Goal: Transaction & Acquisition: Book appointment/travel/reservation

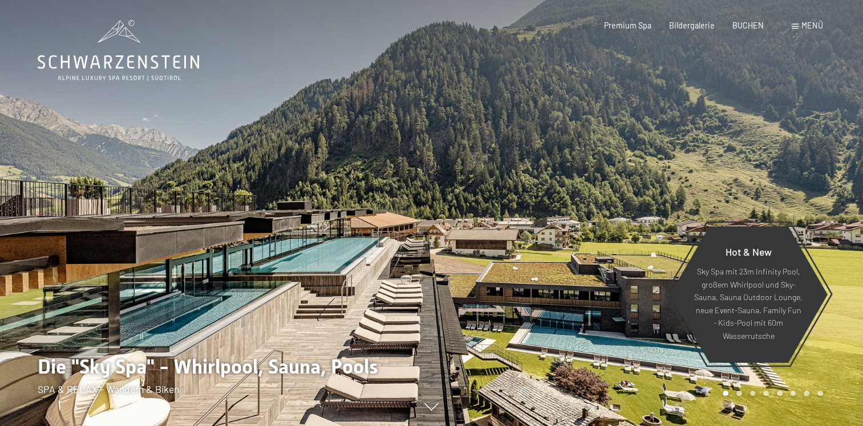
click at [498, 216] on div at bounding box center [648, 213] width 432 height 426
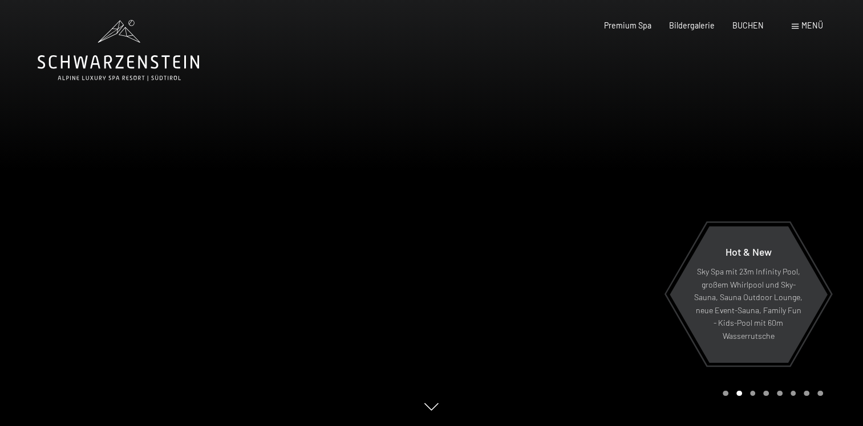
click at [498, 216] on div at bounding box center [648, 213] width 432 height 426
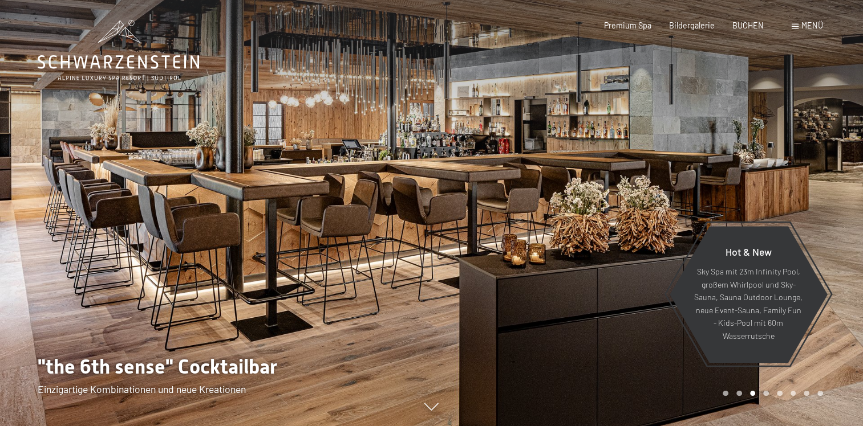
click at [498, 216] on div at bounding box center [648, 213] width 432 height 426
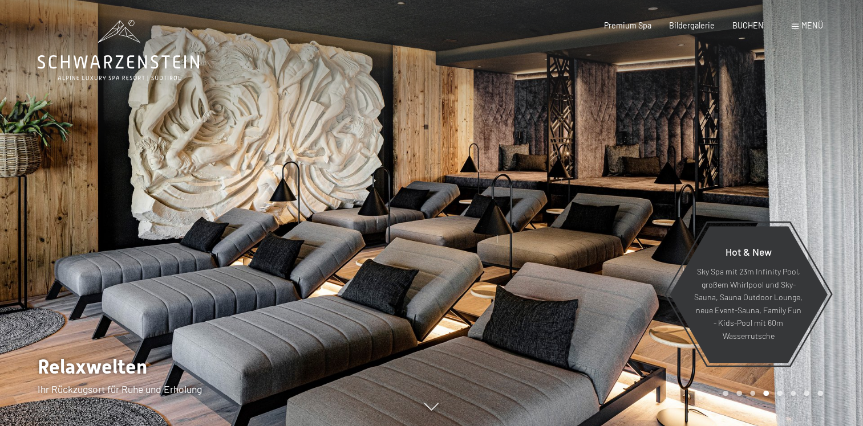
click at [498, 216] on div at bounding box center [648, 213] width 432 height 426
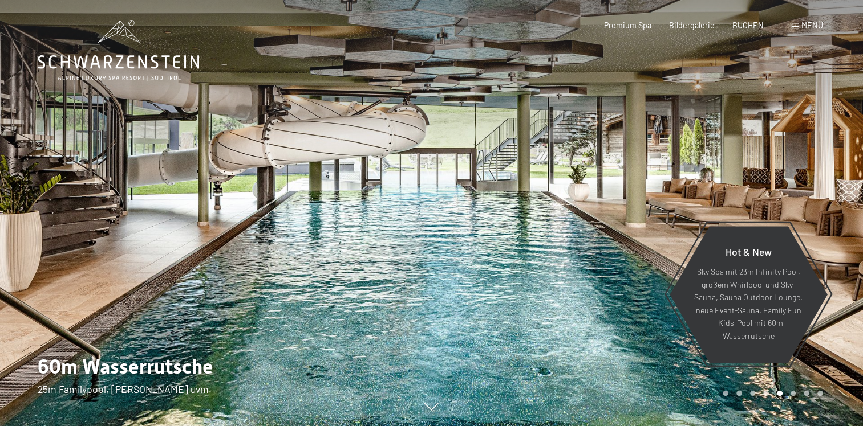
click at [498, 216] on div at bounding box center [648, 213] width 432 height 426
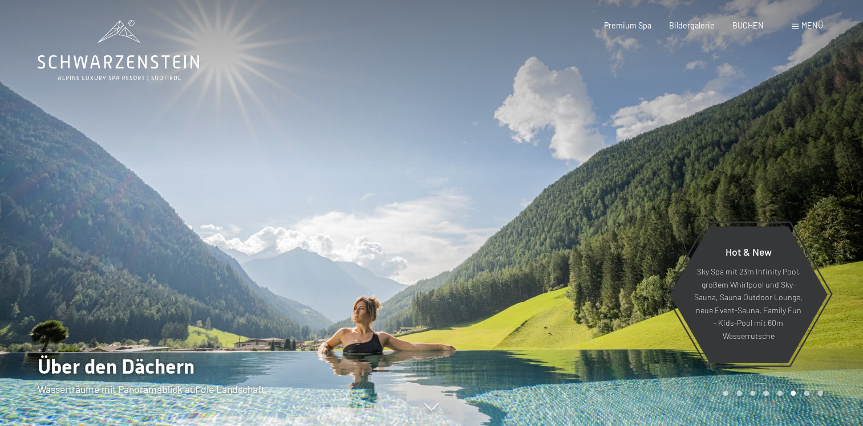
click at [498, 216] on div at bounding box center [648, 213] width 432 height 426
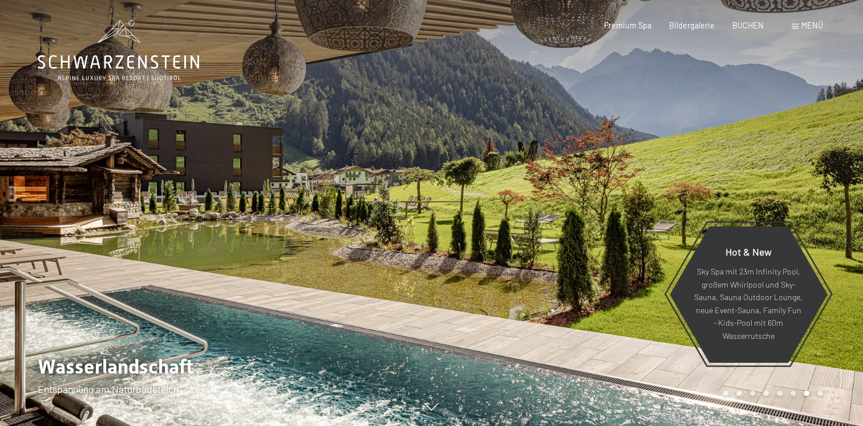
click at [498, 216] on div at bounding box center [648, 213] width 432 height 426
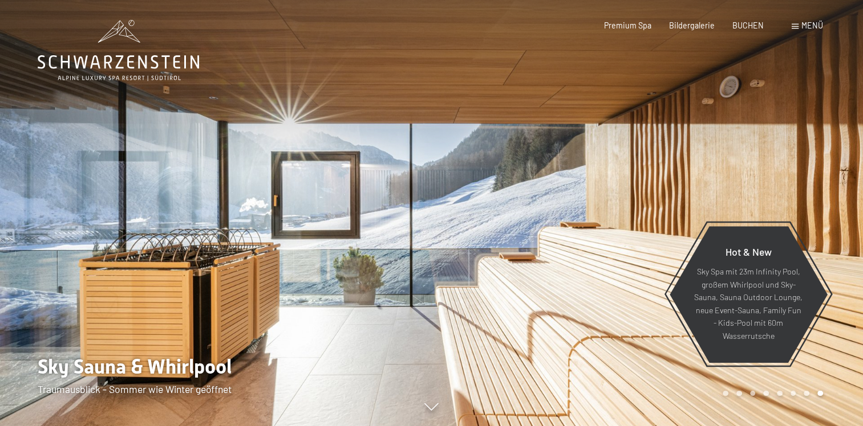
click at [498, 216] on div at bounding box center [648, 213] width 432 height 426
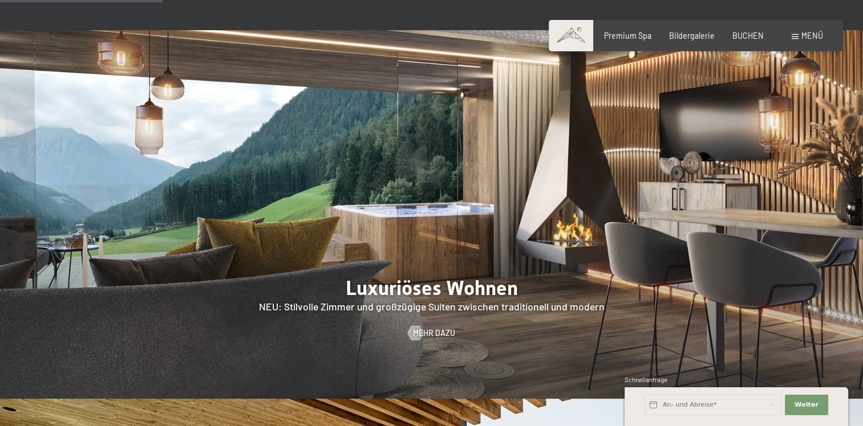
scroll to position [912, 0]
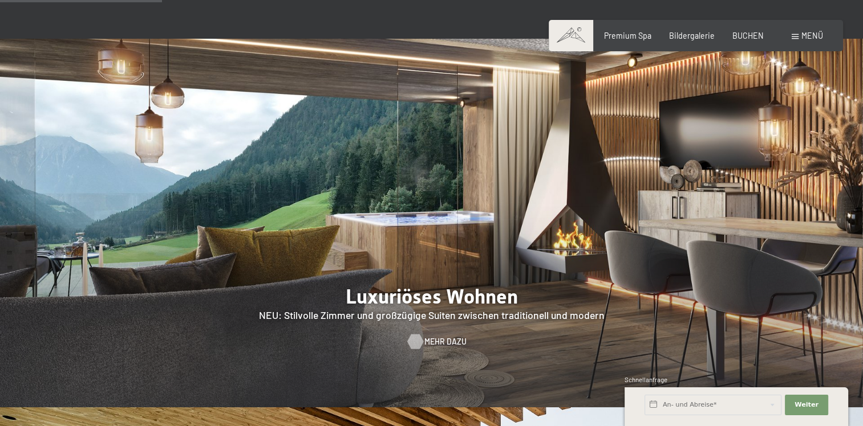
click at [432, 336] on span "Mehr dazu" at bounding box center [445, 341] width 42 height 11
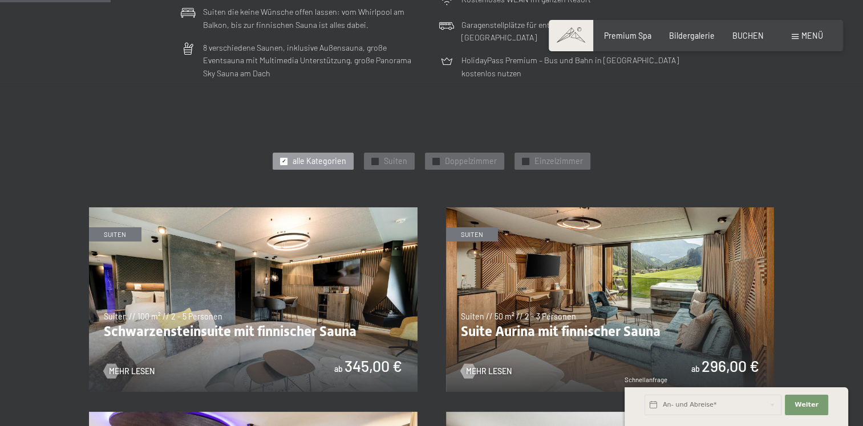
scroll to position [608, 0]
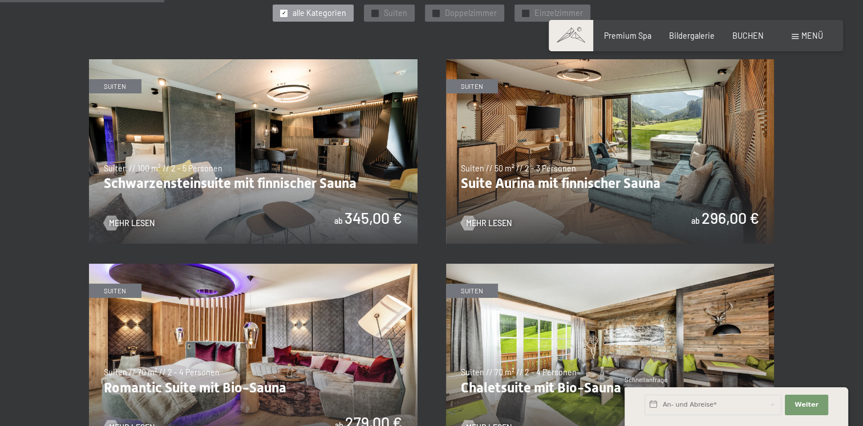
click at [207, 108] on img at bounding box center [253, 151] width 328 height 185
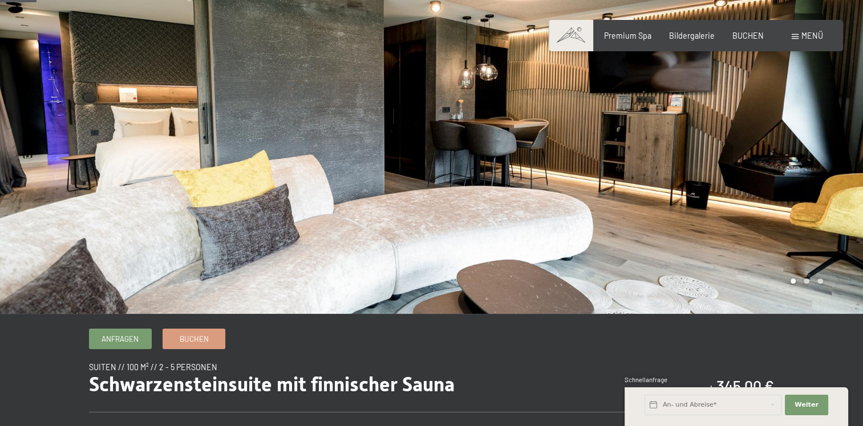
scroll to position [57, 0]
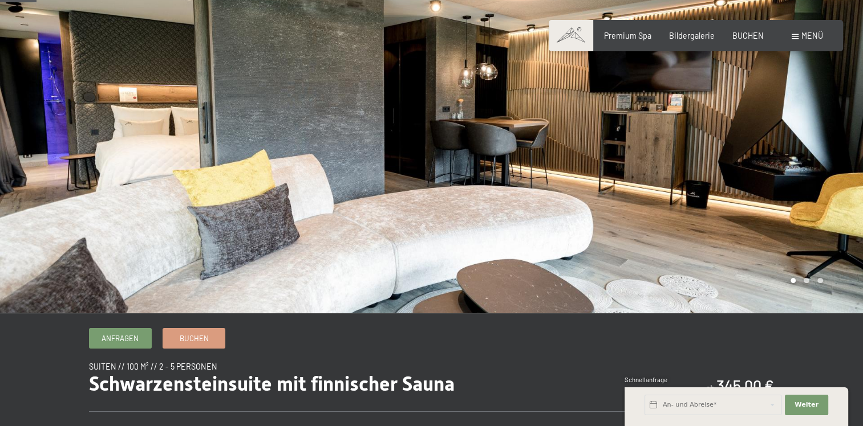
click at [616, 185] on div at bounding box center [648, 128] width 432 height 371
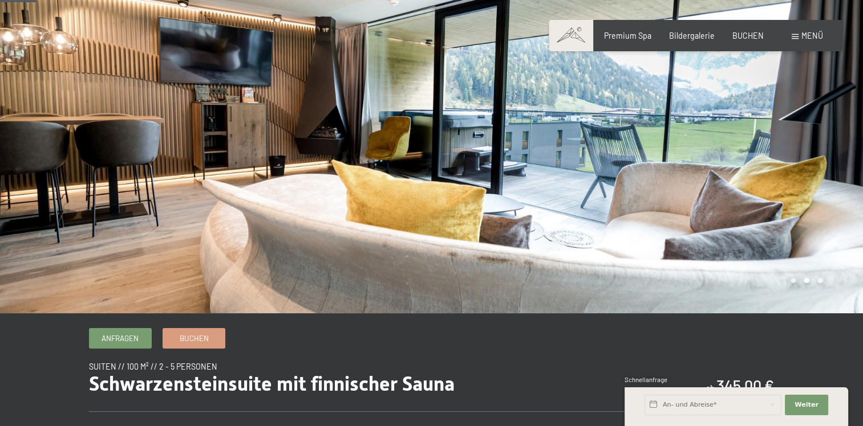
click at [616, 185] on div at bounding box center [648, 128] width 432 height 371
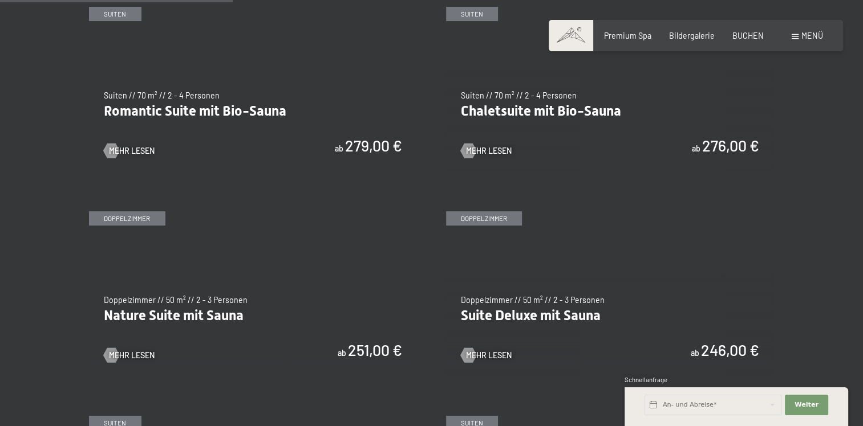
scroll to position [912, 0]
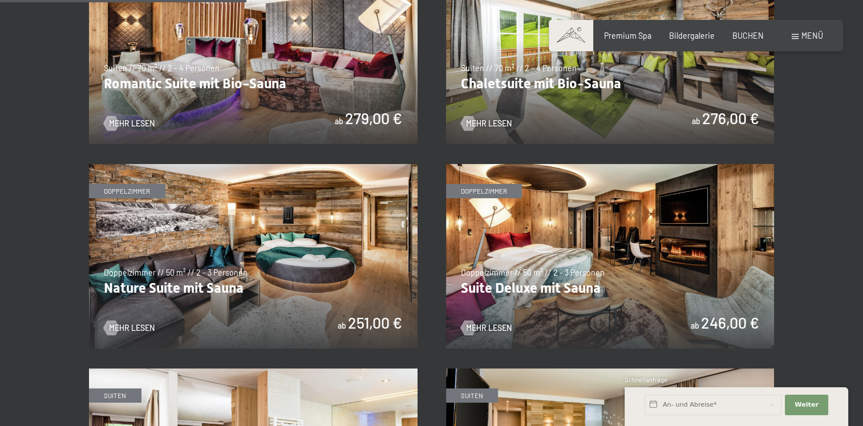
click at [601, 258] on img at bounding box center [610, 256] width 328 height 185
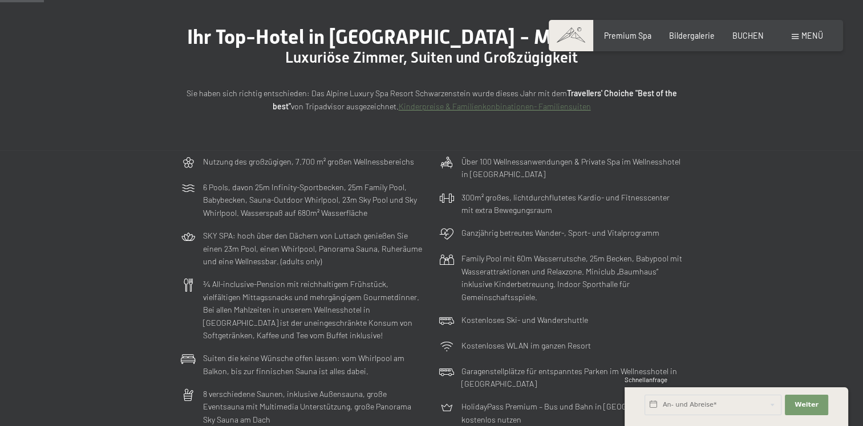
scroll to position [0, 0]
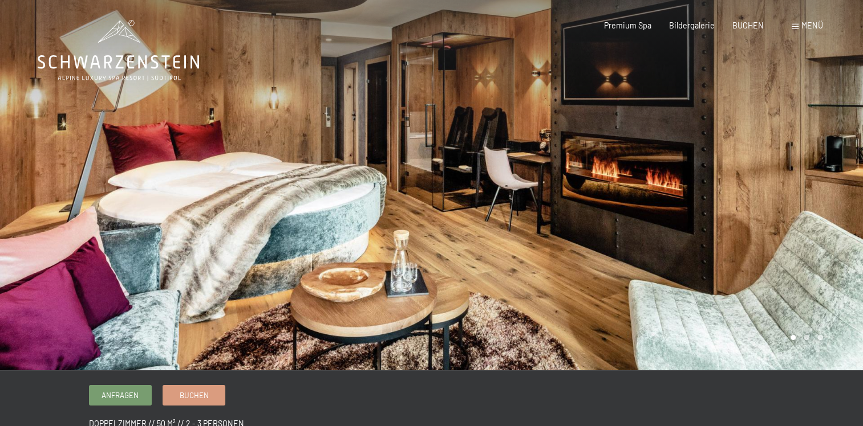
click at [664, 216] on div at bounding box center [648, 185] width 432 height 371
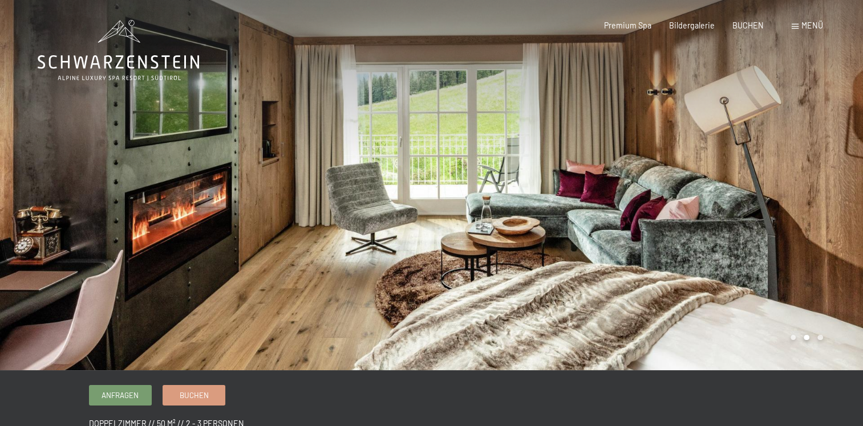
click at [664, 216] on div at bounding box center [648, 185] width 432 height 371
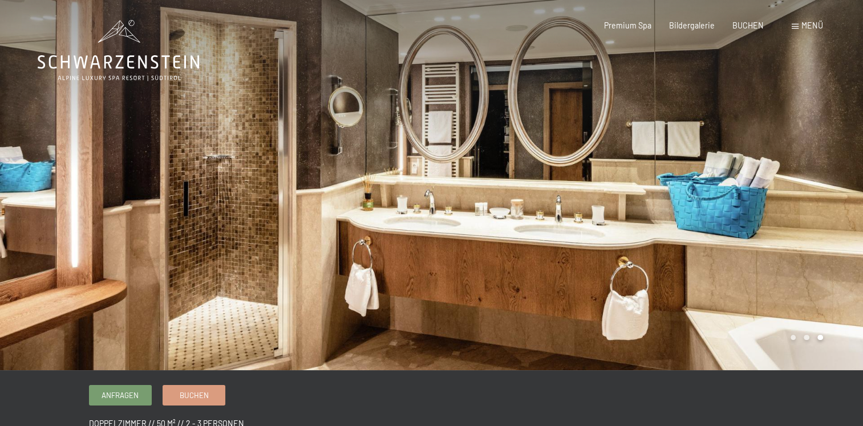
click at [664, 216] on div at bounding box center [648, 185] width 432 height 371
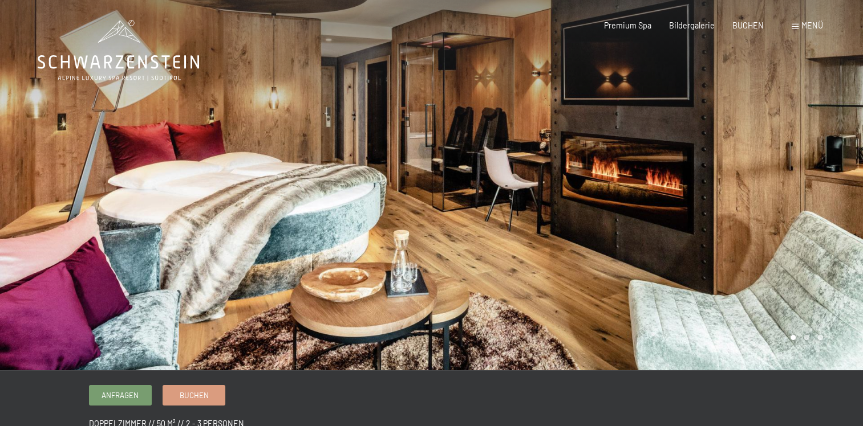
click at [669, 182] on div at bounding box center [648, 185] width 432 height 371
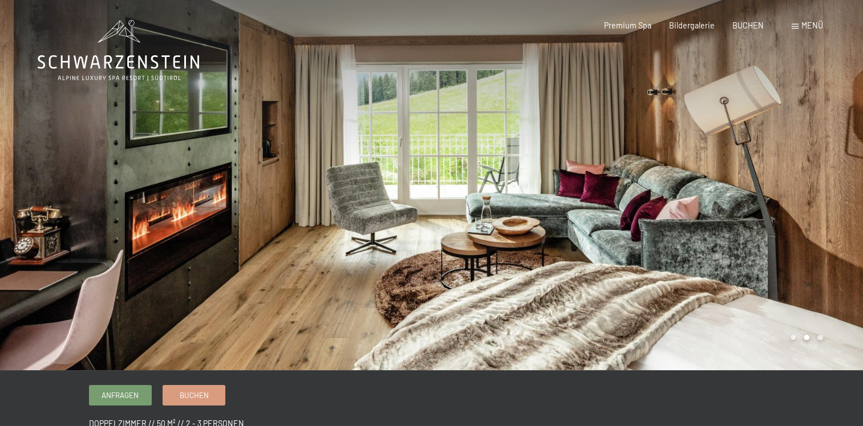
click at [669, 184] on div at bounding box center [648, 185] width 432 height 371
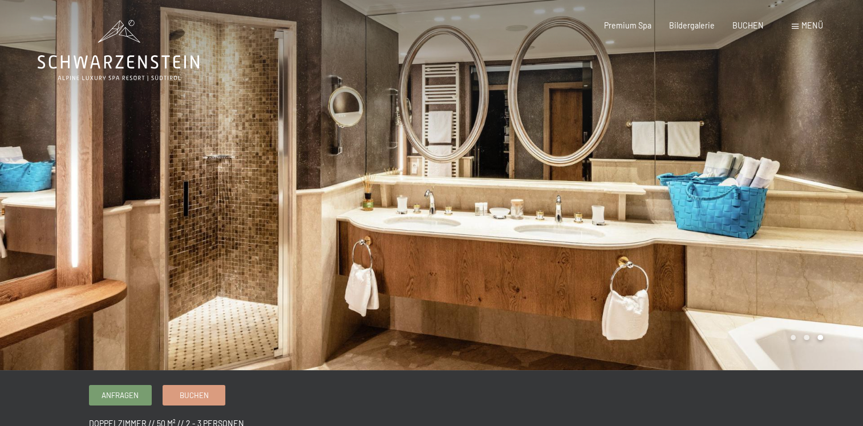
click at [669, 184] on div at bounding box center [648, 185] width 432 height 371
